Goal: Task Accomplishment & Management: Manage account settings

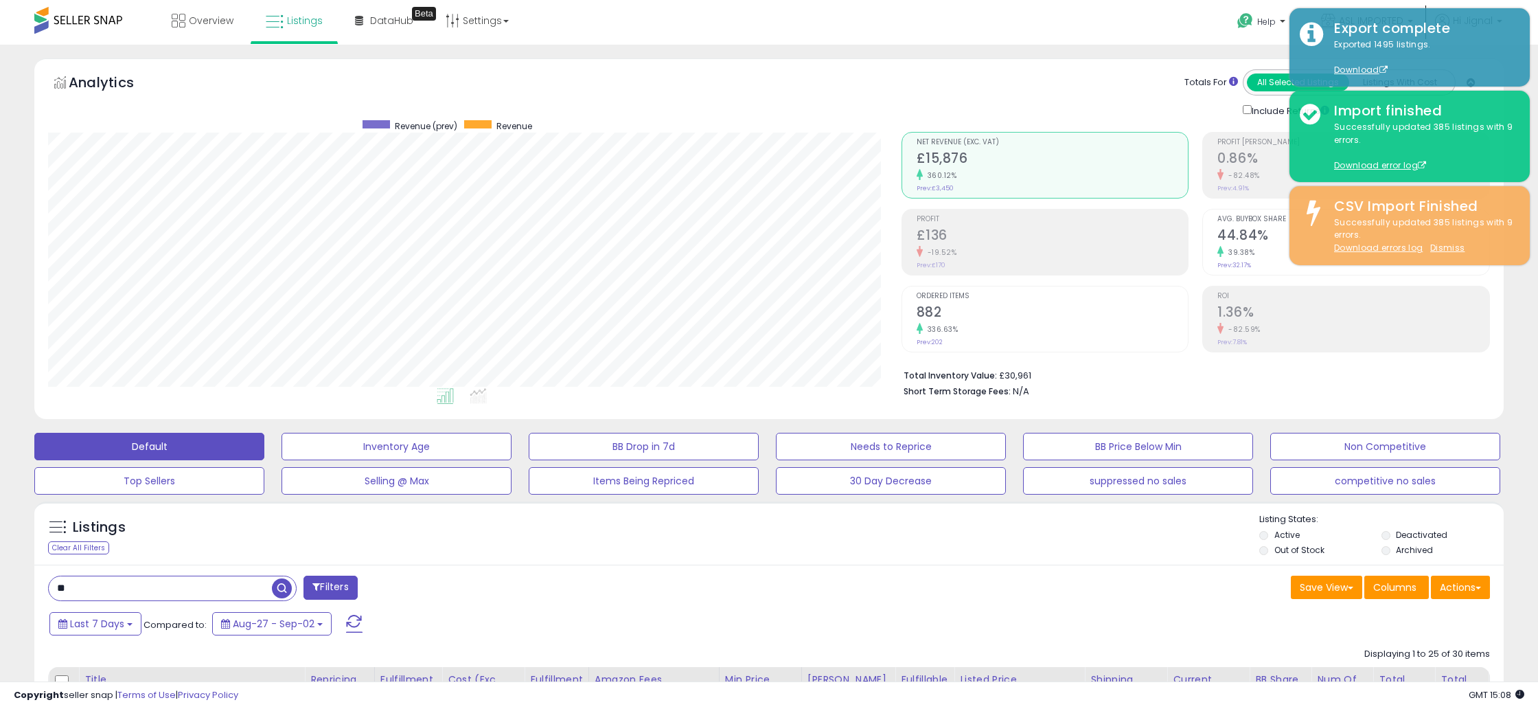
scroll to position [282, 853]
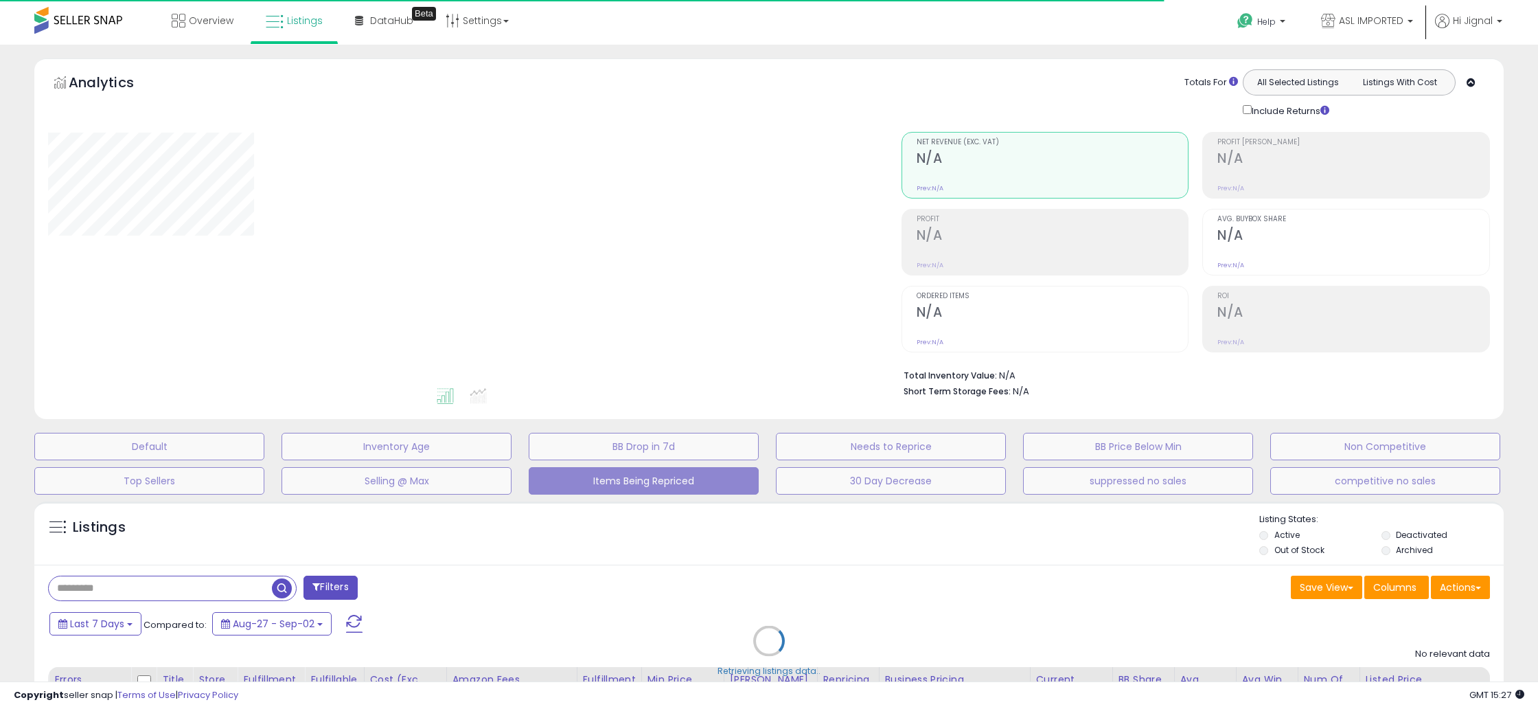
select select "**"
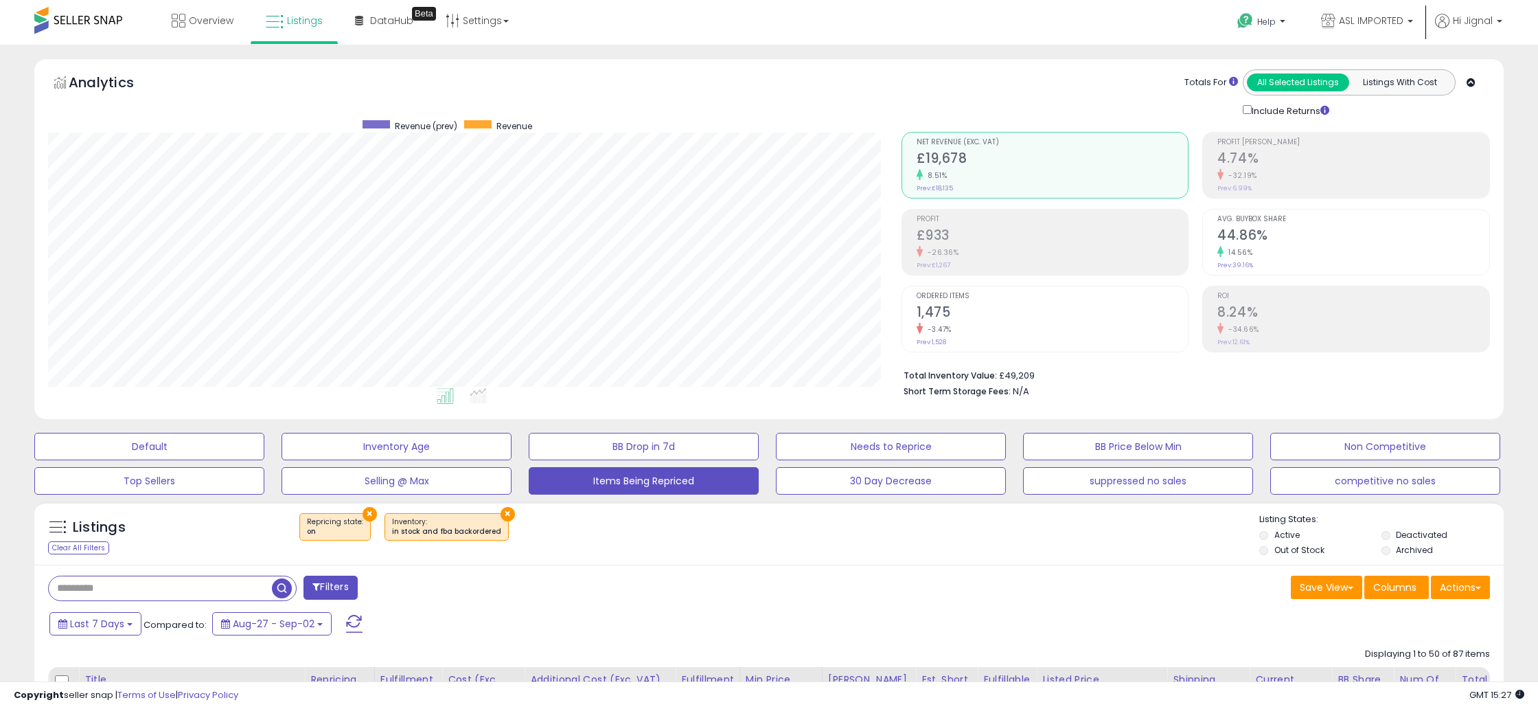
scroll to position [282, 853]
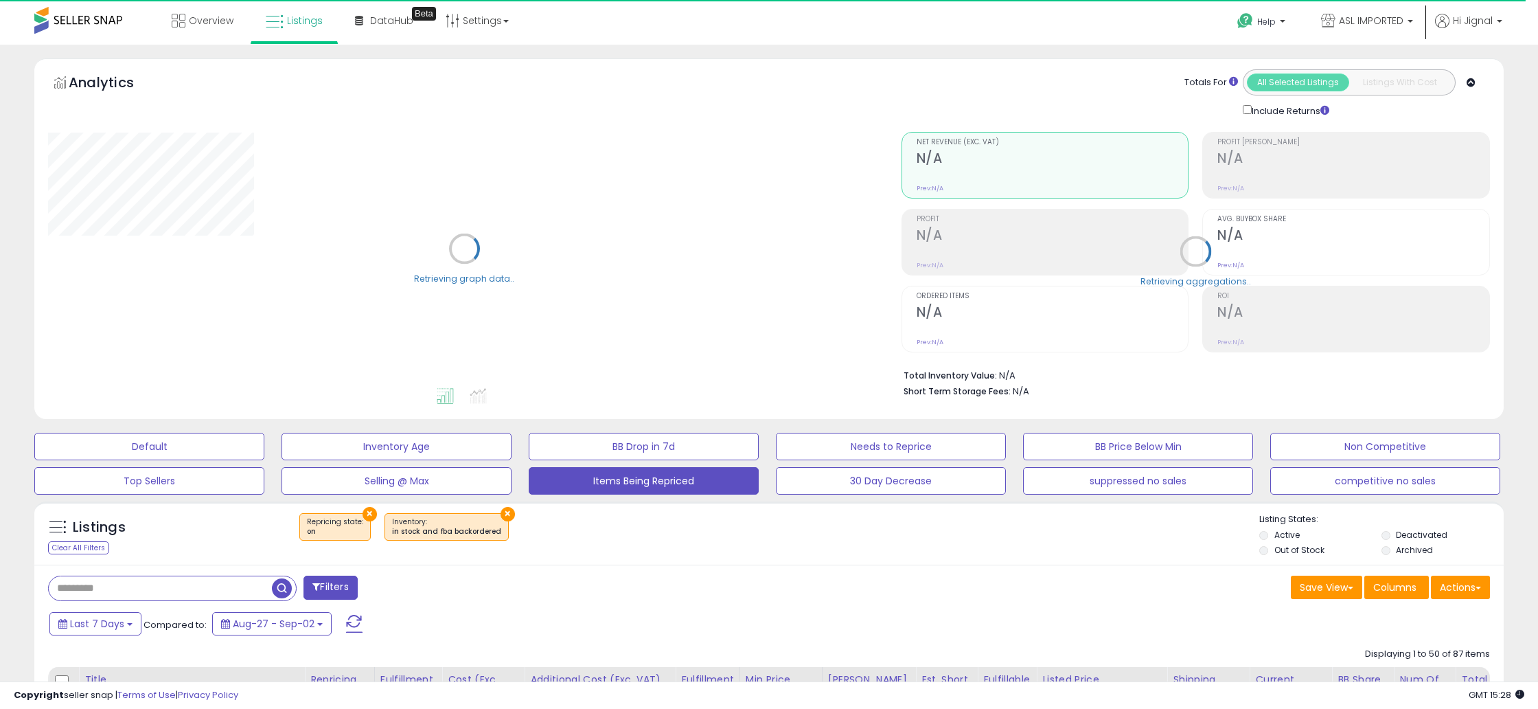
select select "**"
